Goal: Task Accomplishment & Management: Manage account settings

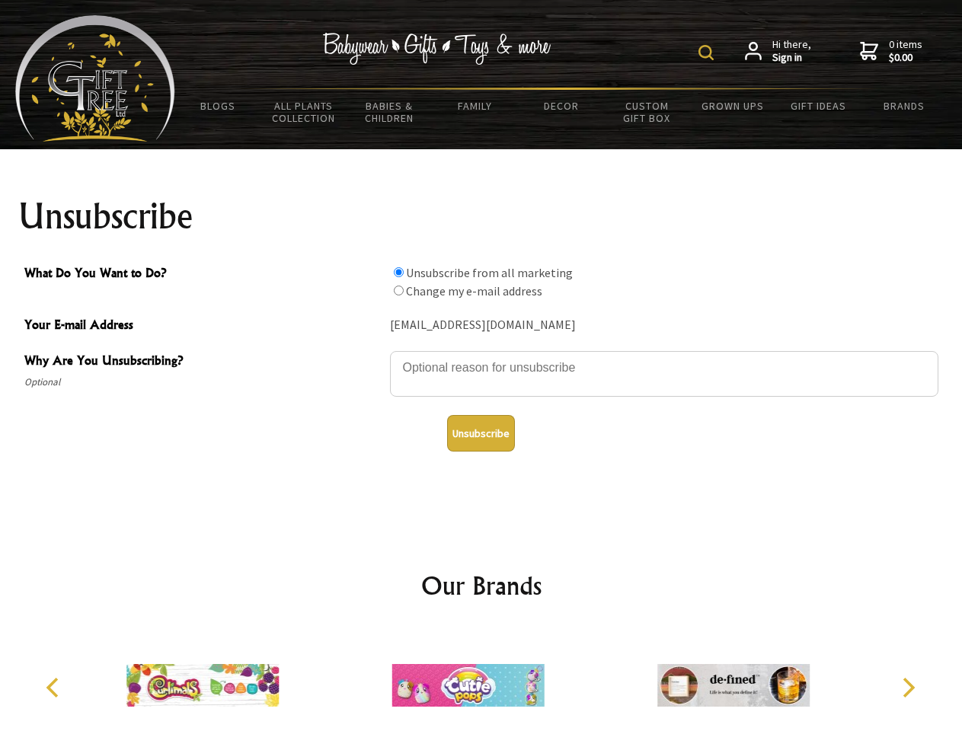
click at [709, 53] on img at bounding box center [706, 52] width 15 height 15
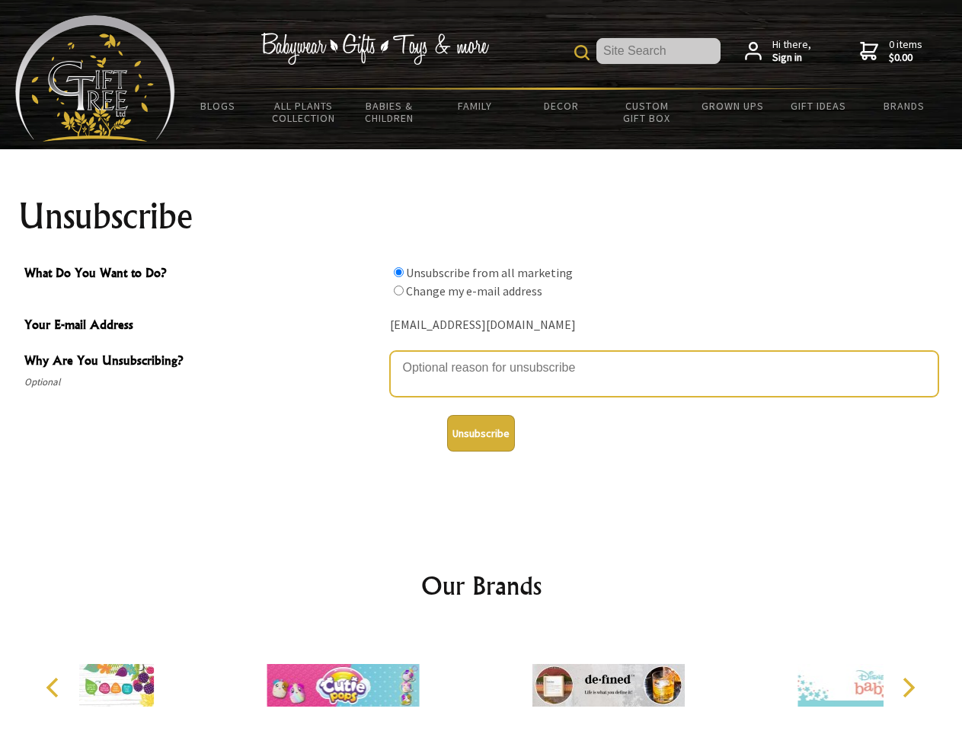
click at [482, 357] on textarea "Why Are You Unsubscribing?" at bounding box center [664, 374] width 549 height 46
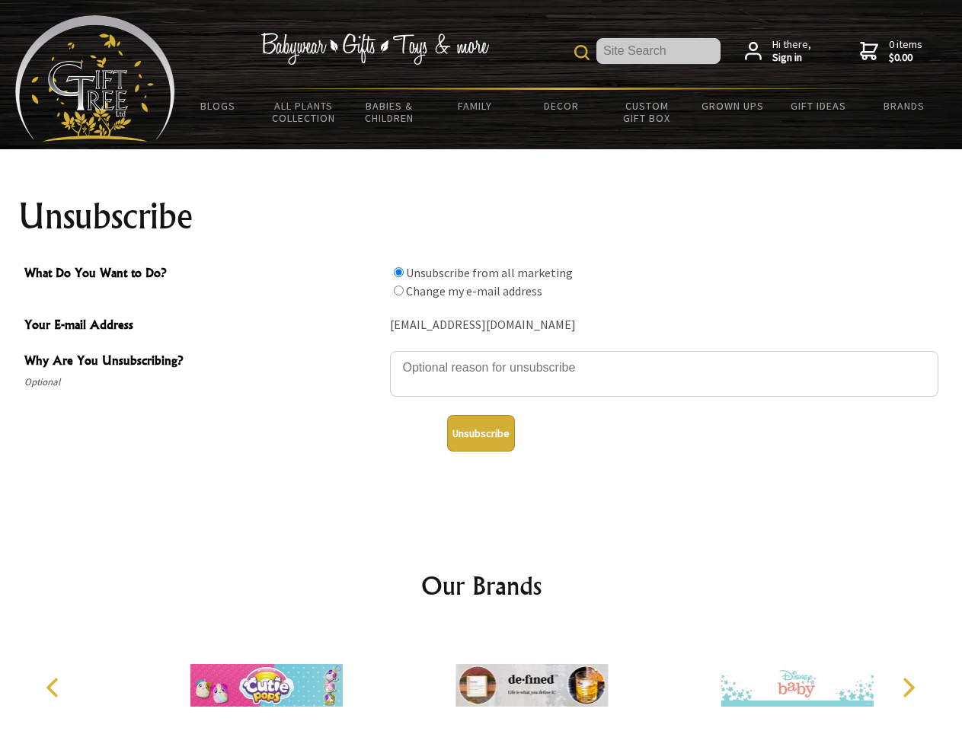
click at [398, 272] on input "What Do You Want to Do?" at bounding box center [399, 272] width 10 height 10
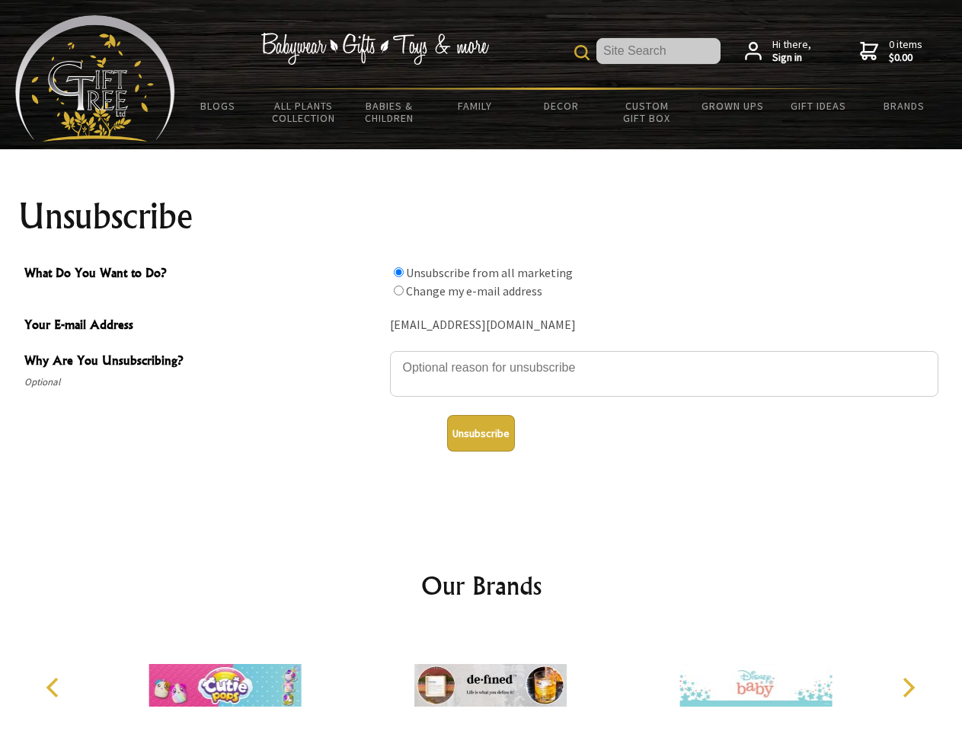
click at [398, 290] on input "What Do You Want to Do?" at bounding box center [399, 291] width 10 height 10
radio input "true"
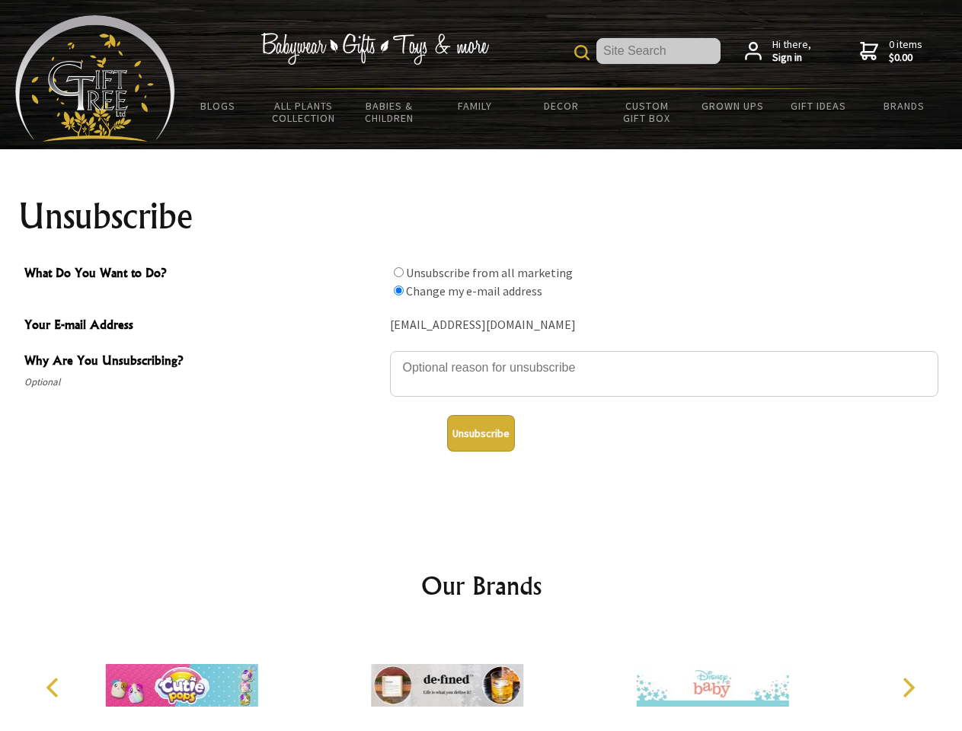
click at [481, 434] on button "Unsubscribe" at bounding box center [481, 433] width 68 height 37
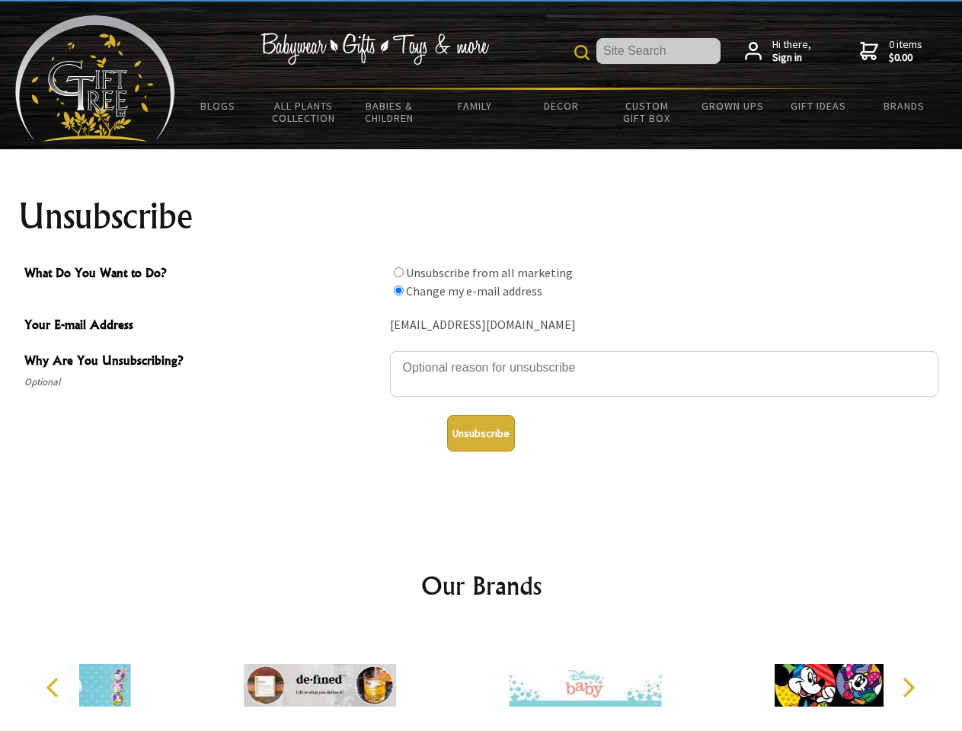
click at [482, 680] on div at bounding box center [585, 688] width 265 height 119
click at [55, 688] on icon "Previous" at bounding box center [54, 688] width 20 height 20
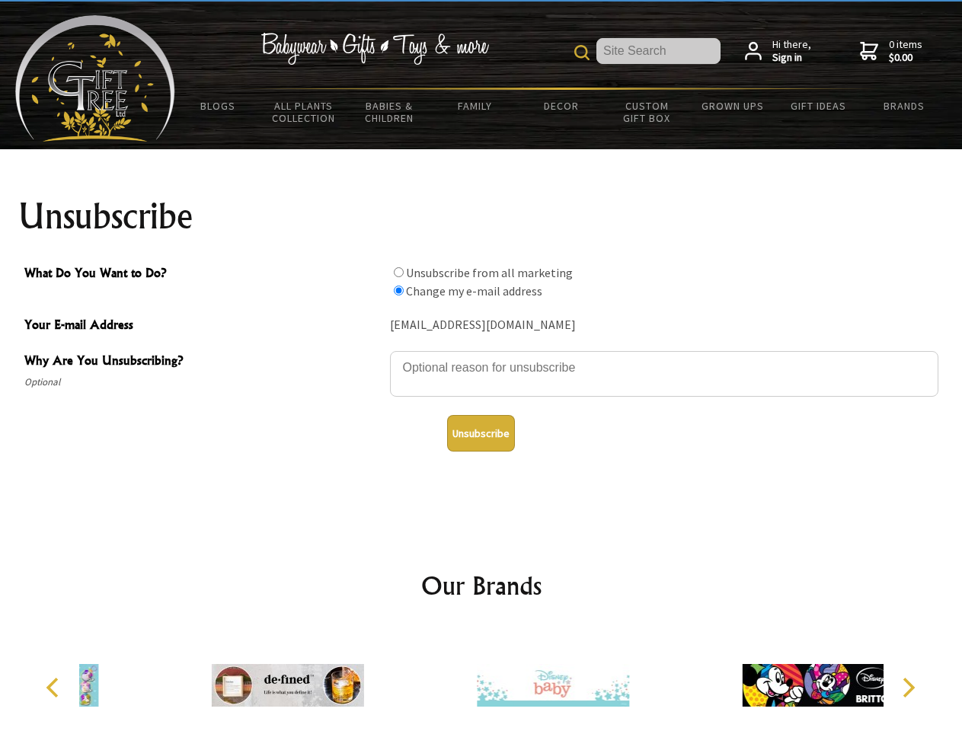
click at [908, 688] on icon "Next" at bounding box center [908, 688] width 20 height 20
